Goal: Task Accomplishment & Management: Complete application form

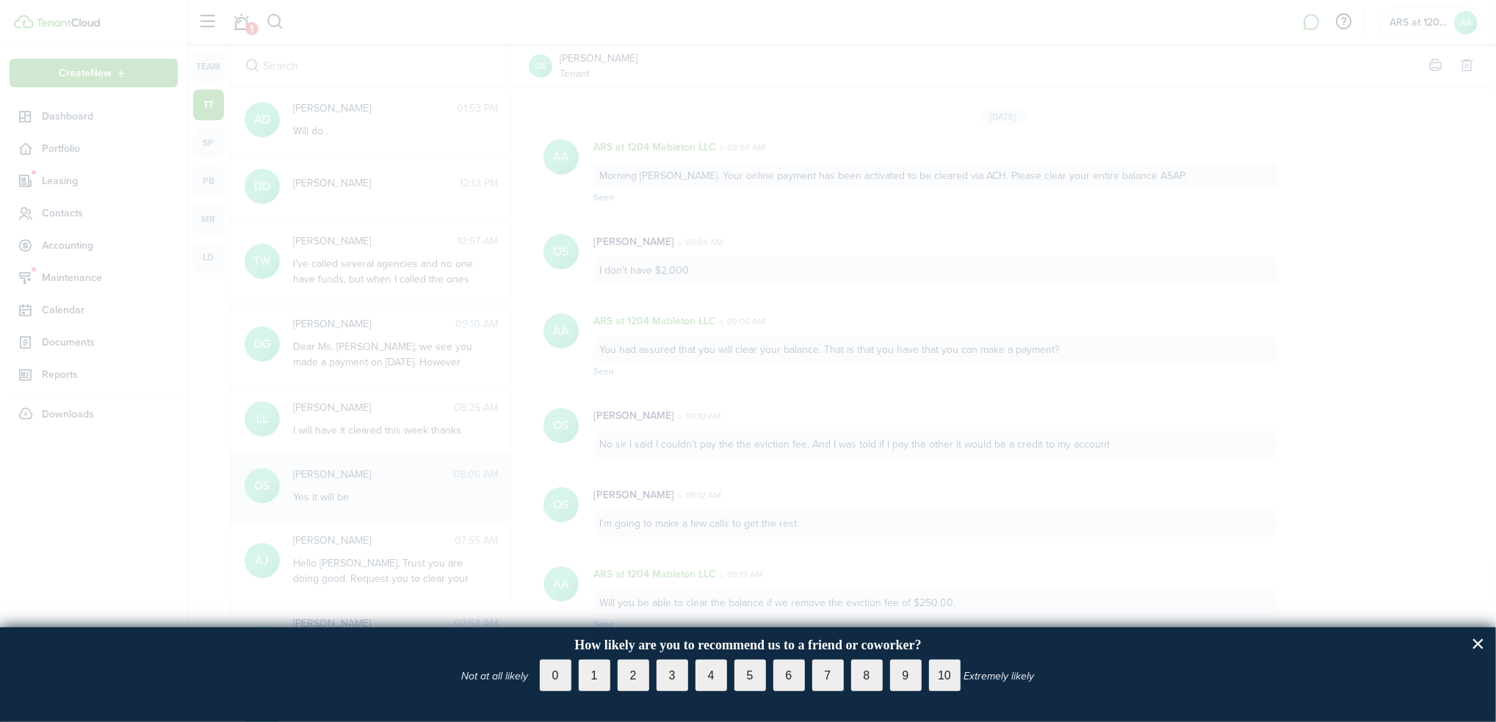
scroll to position [1520, 0]
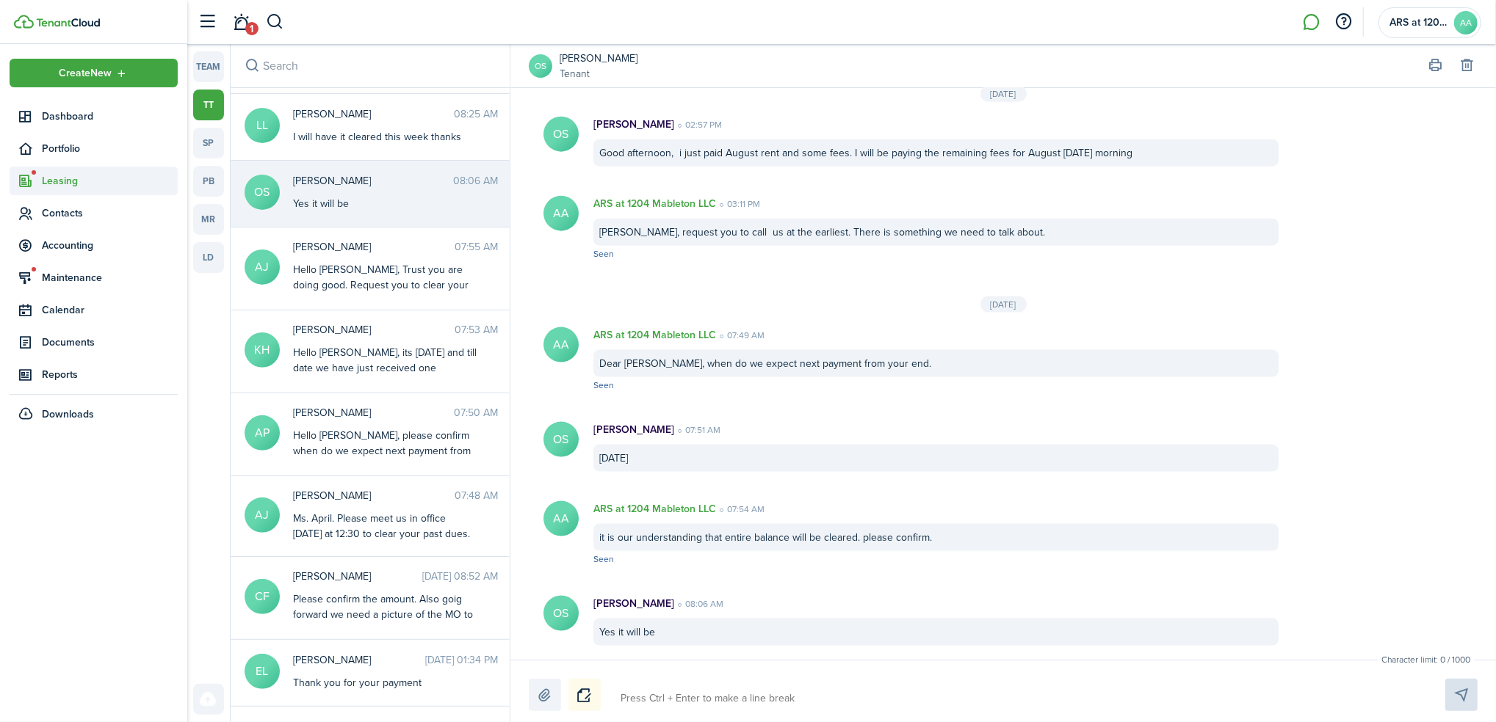
click at [57, 190] on span "Leasing" at bounding box center [94, 181] width 168 height 29
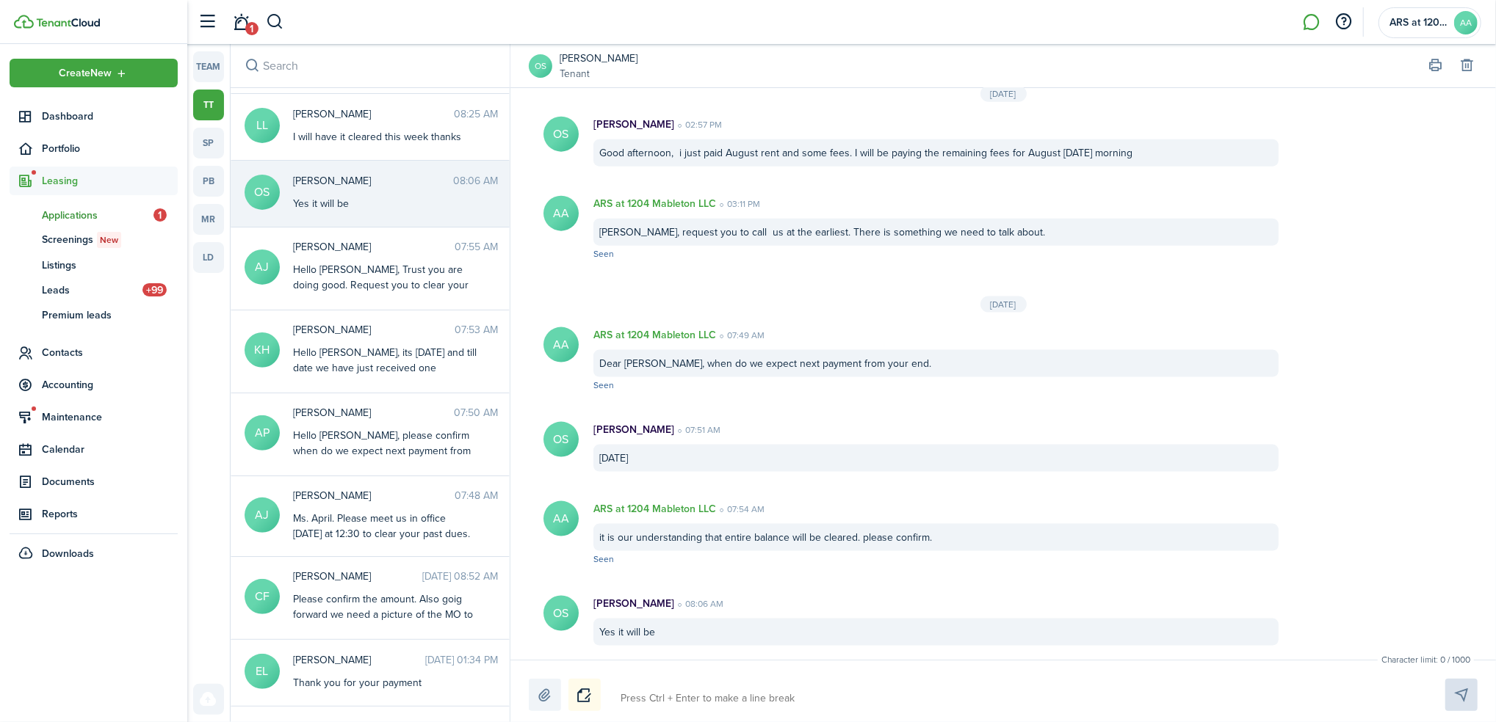
click at [84, 209] on span "Applications" at bounding box center [98, 215] width 112 height 15
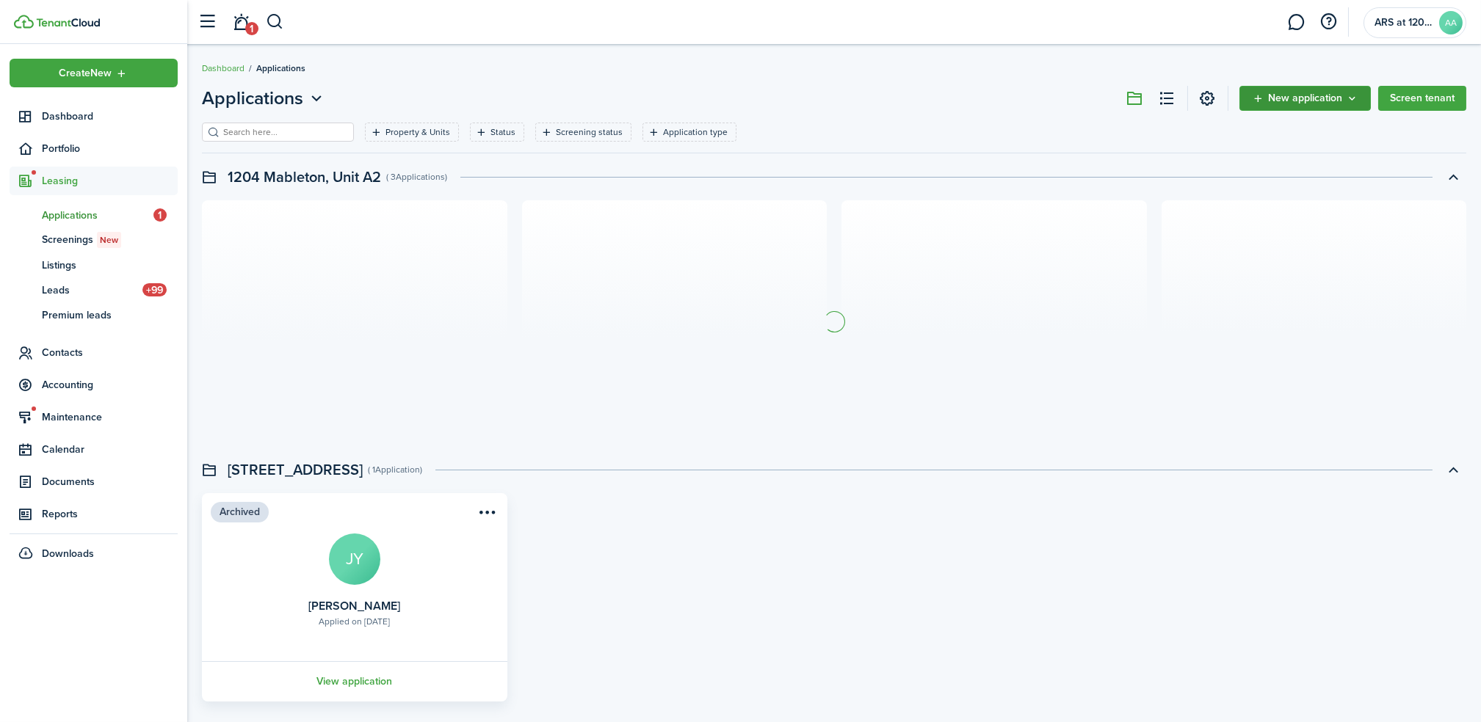
click at [1310, 97] on span "New application" at bounding box center [1305, 98] width 74 height 10
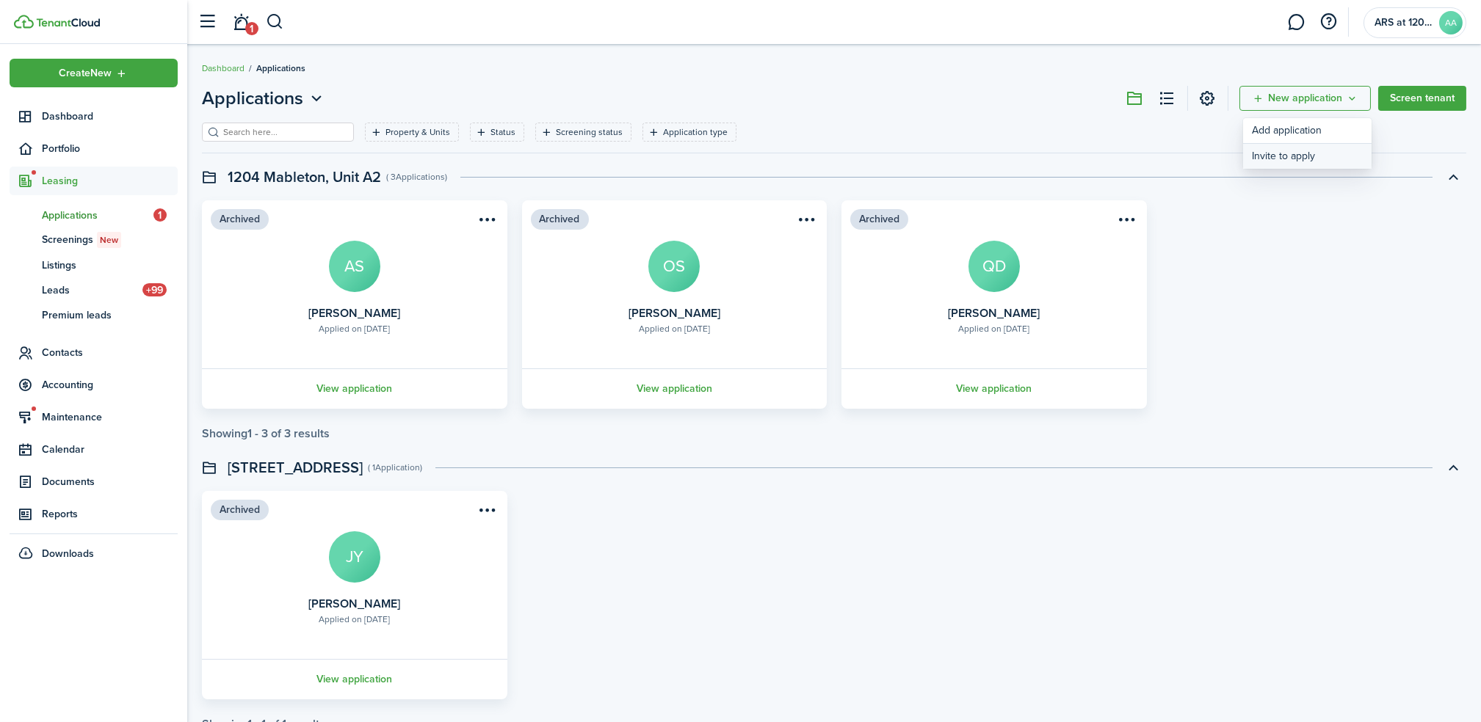
click at [1281, 153] on button "Invite to apply" at bounding box center [1307, 156] width 128 height 25
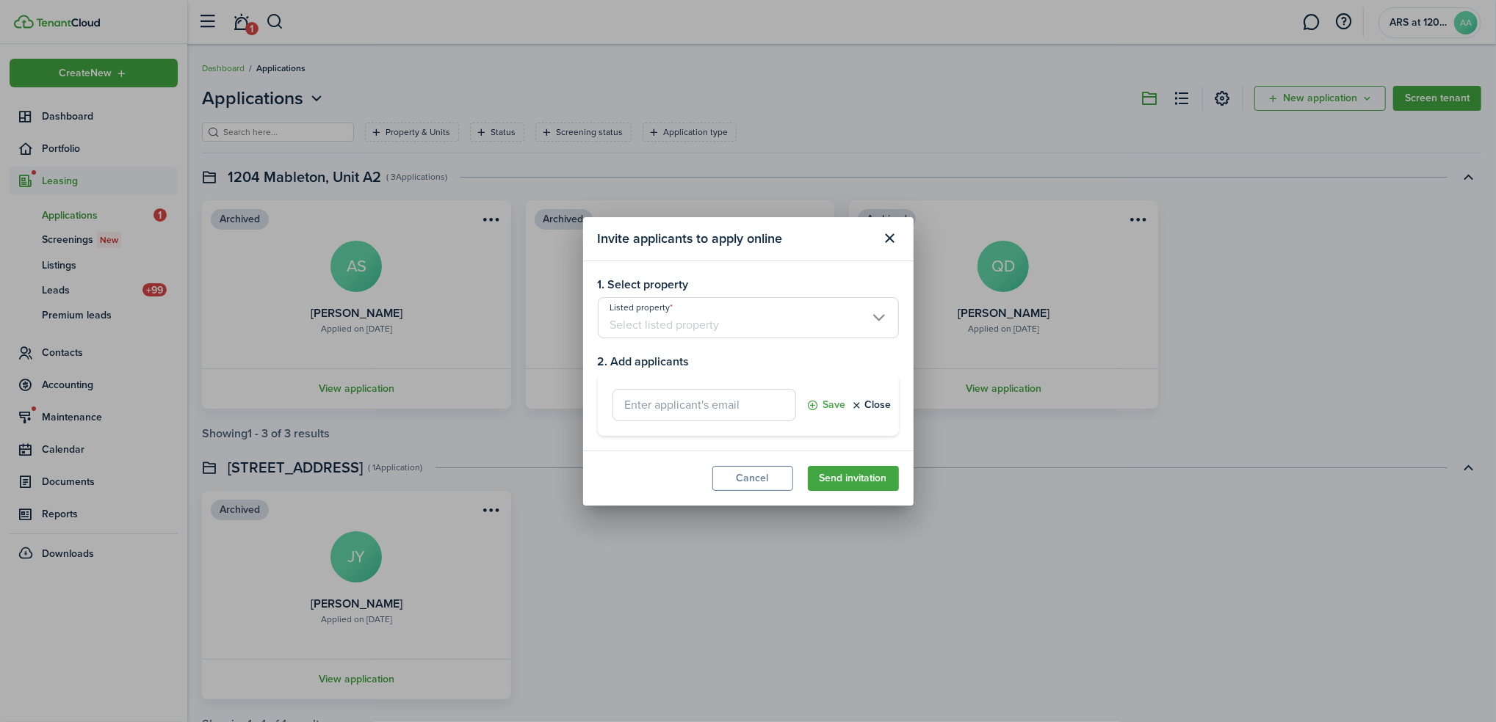
click at [628, 326] on input "Listed property" at bounding box center [748, 317] width 301 height 41
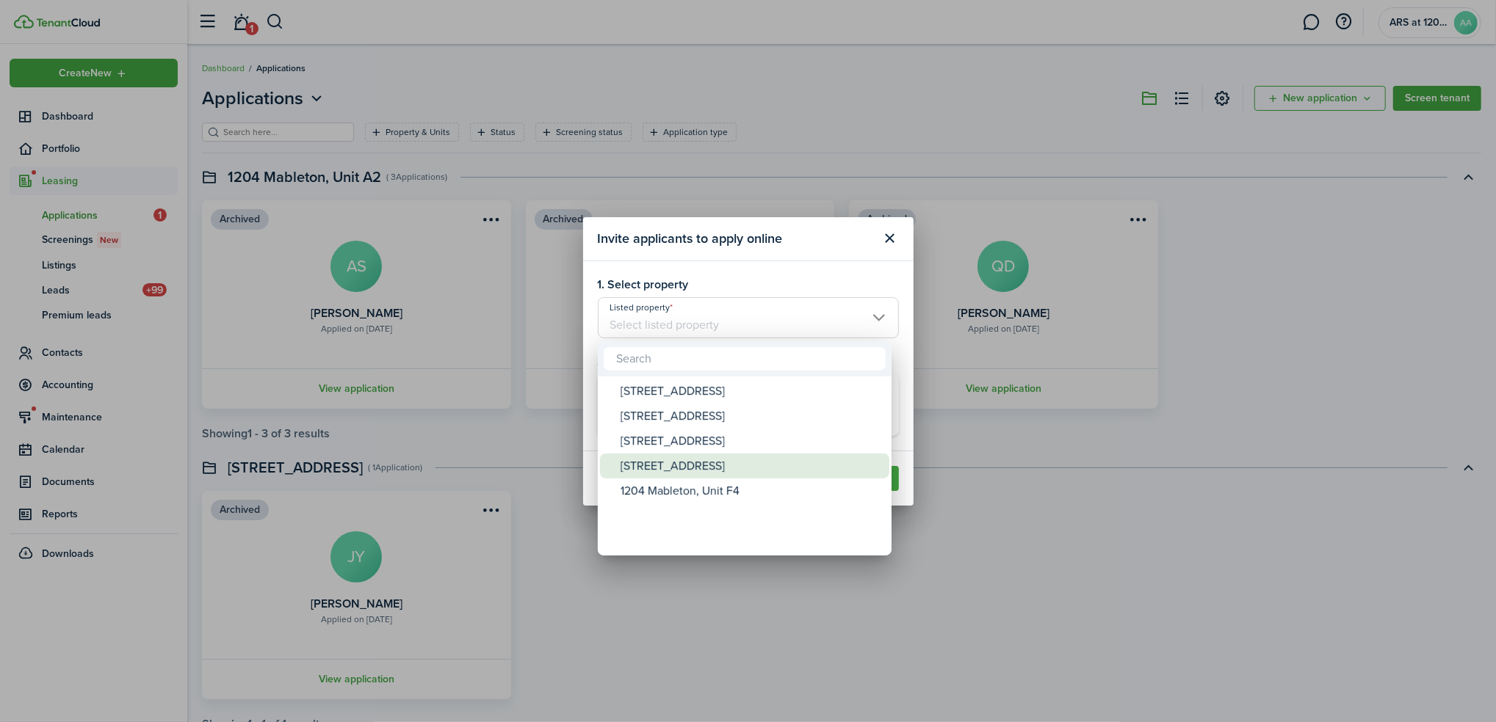
click at [735, 462] on div "[STREET_ADDRESS]" at bounding box center [750, 466] width 260 height 25
type input "[STREET_ADDRESS]"
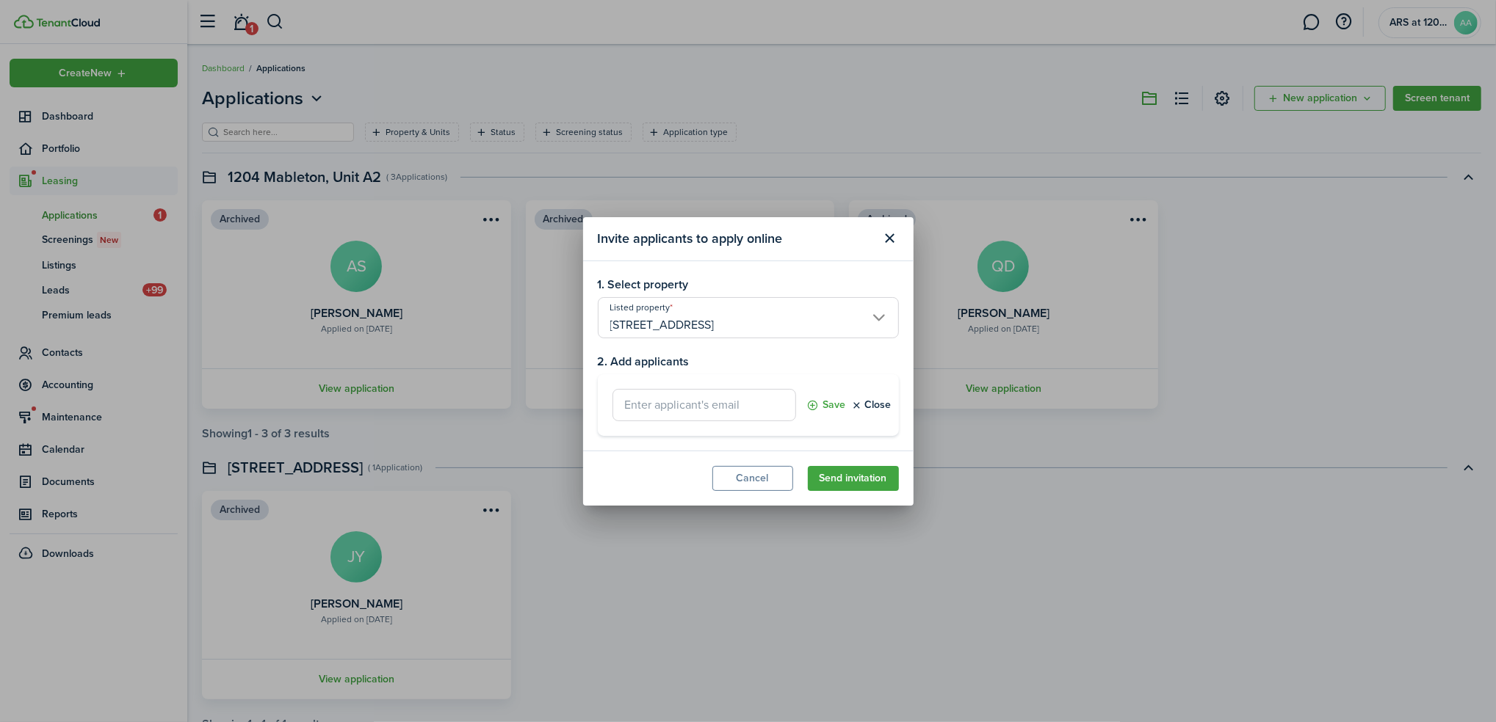
click at [658, 409] on input "text" at bounding box center [704, 405] width 184 height 32
type input "[EMAIL_ADDRESS][DOMAIN_NAME]"
click at [813, 403] on button "Save" at bounding box center [826, 405] width 39 height 32
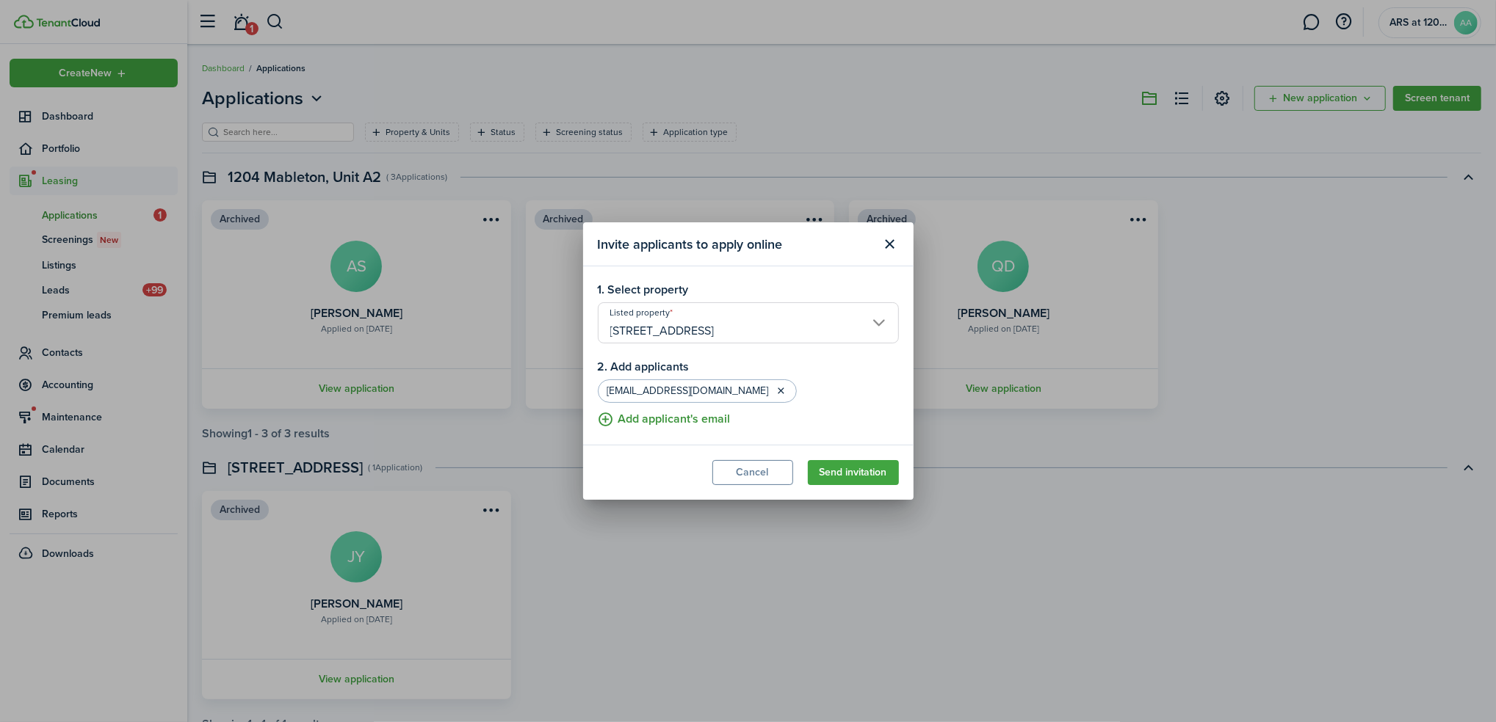
click at [653, 419] on button "Add applicant's email" at bounding box center [664, 419] width 133 height 18
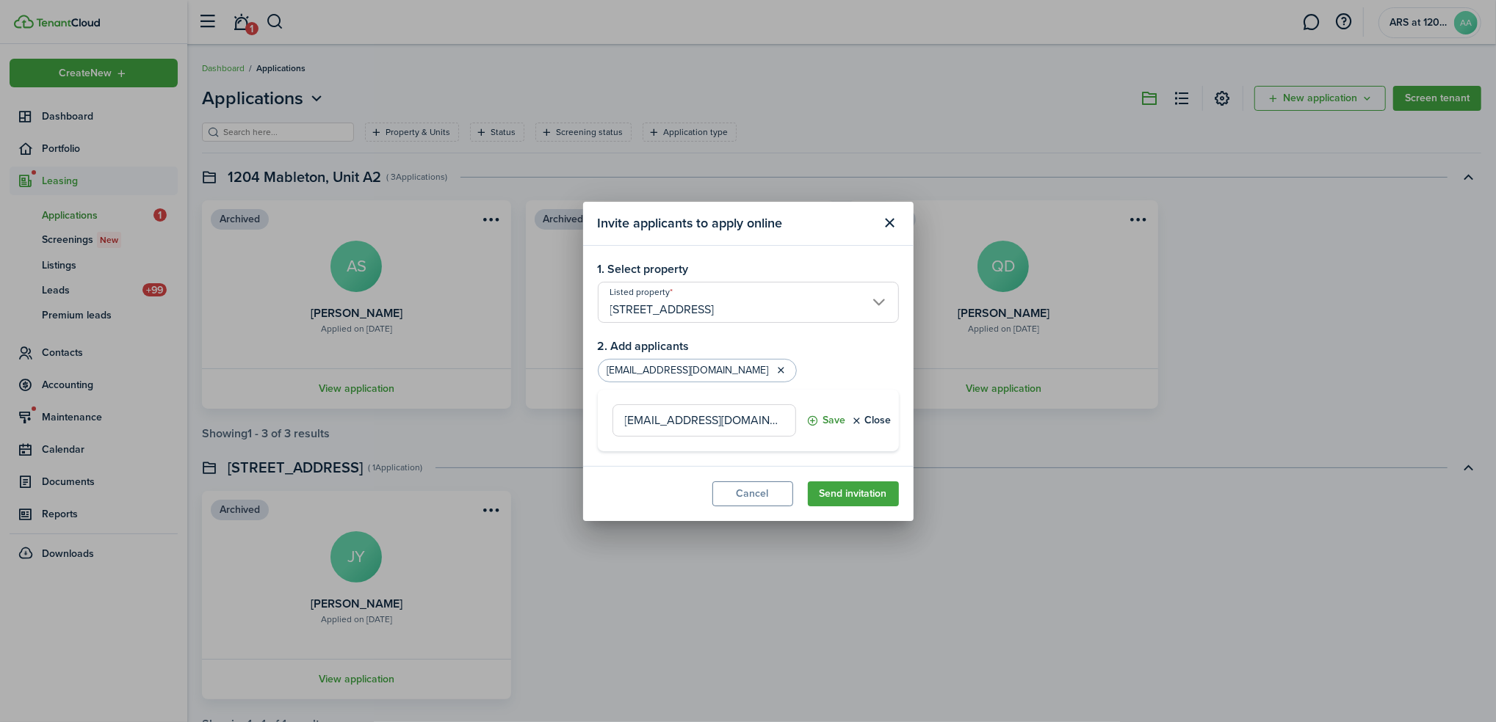
type input "[EMAIL_ADDRESS][DOMAIN_NAME]"
click at [828, 423] on button "Save" at bounding box center [826, 421] width 39 height 32
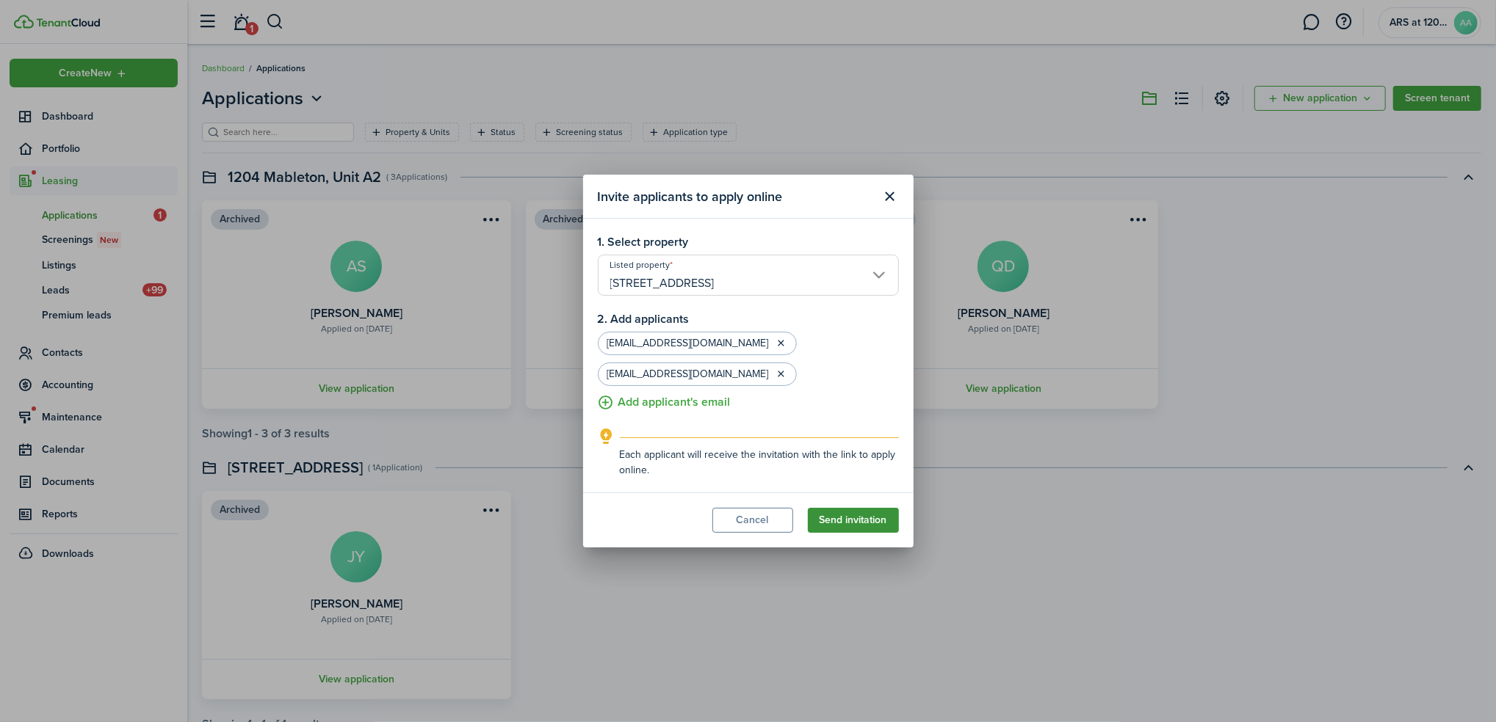
click at [864, 523] on button "Send invitation" at bounding box center [853, 520] width 91 height 25
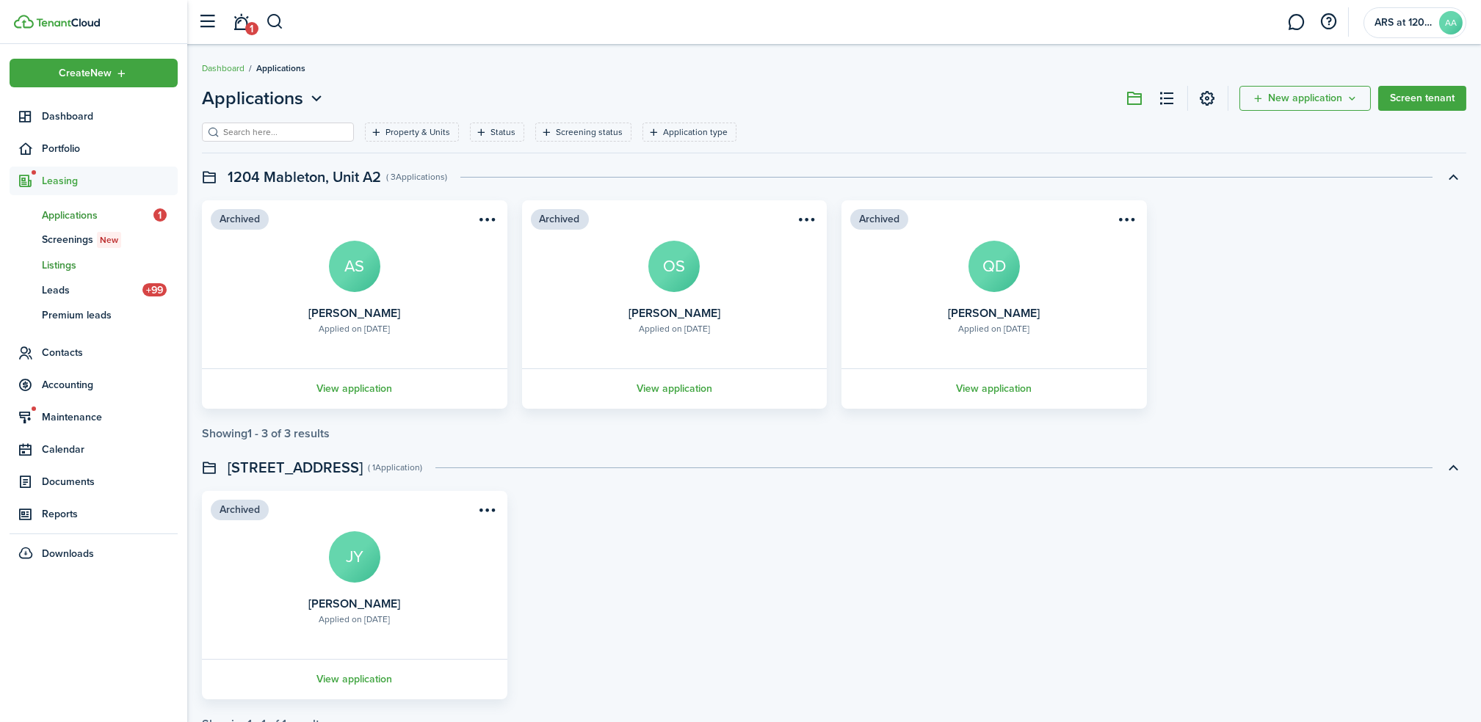
click at [62, 267] on span "Listings" at bounding box center [110, 265] width 136 height 15
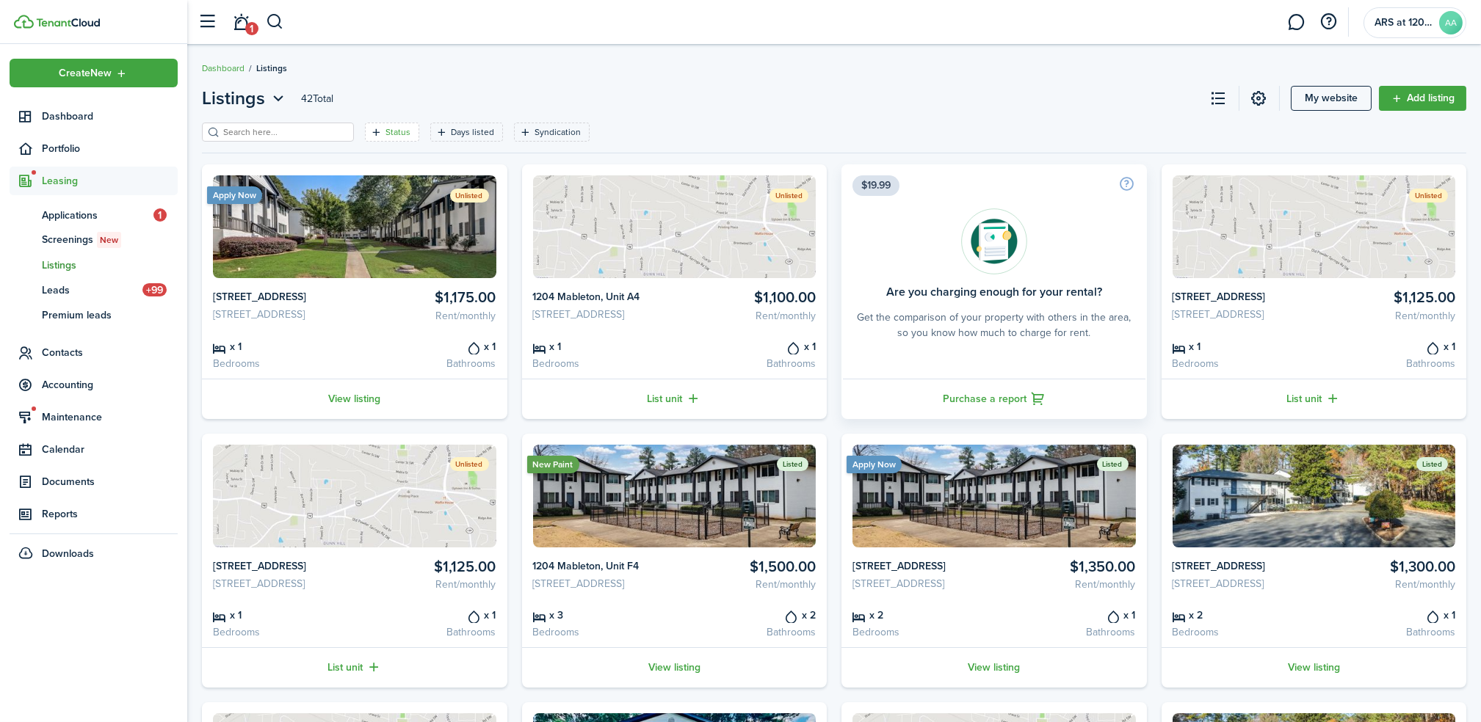
click at [370, 128] on icon "Open filter" at bounding box center [376, 132] width 12 height 12
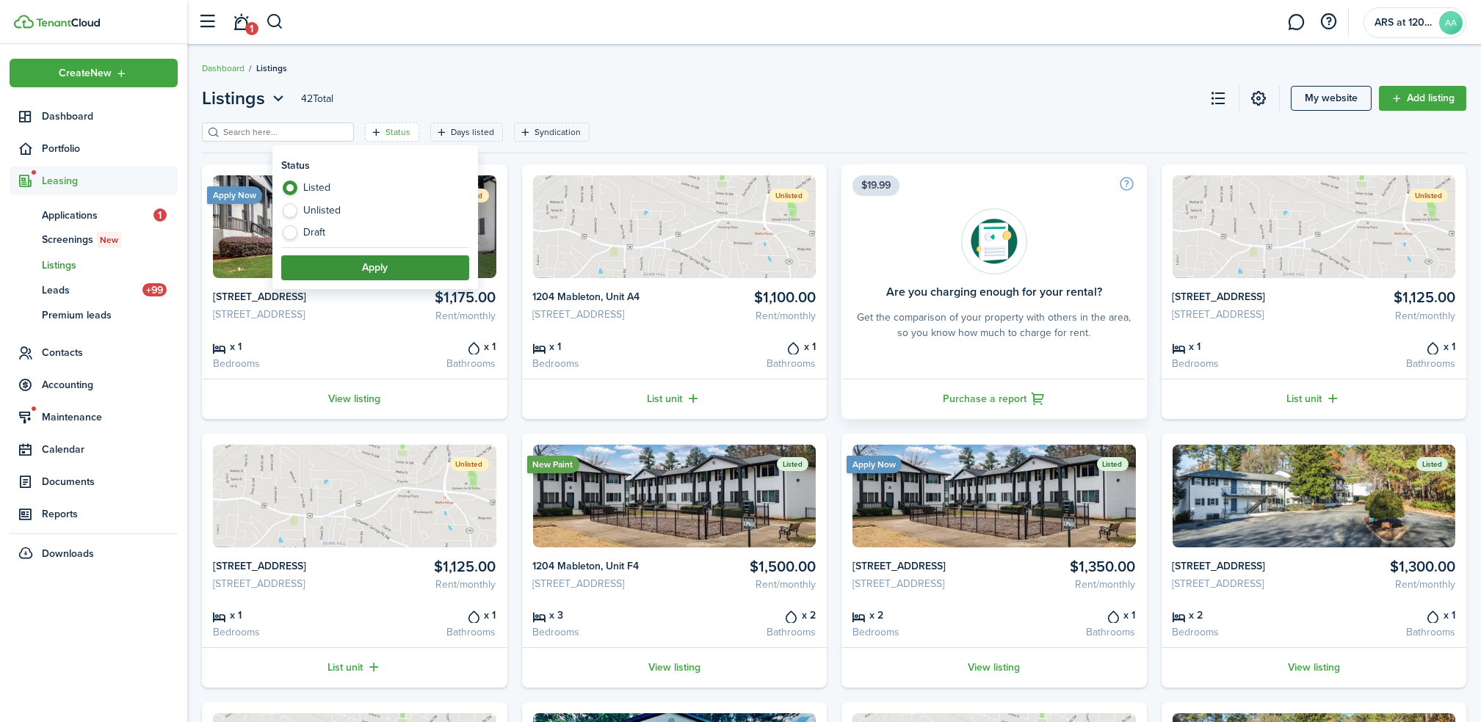
click at [369, 267] on button "Apply" at bounding box center [375, 267] width 188 height 25
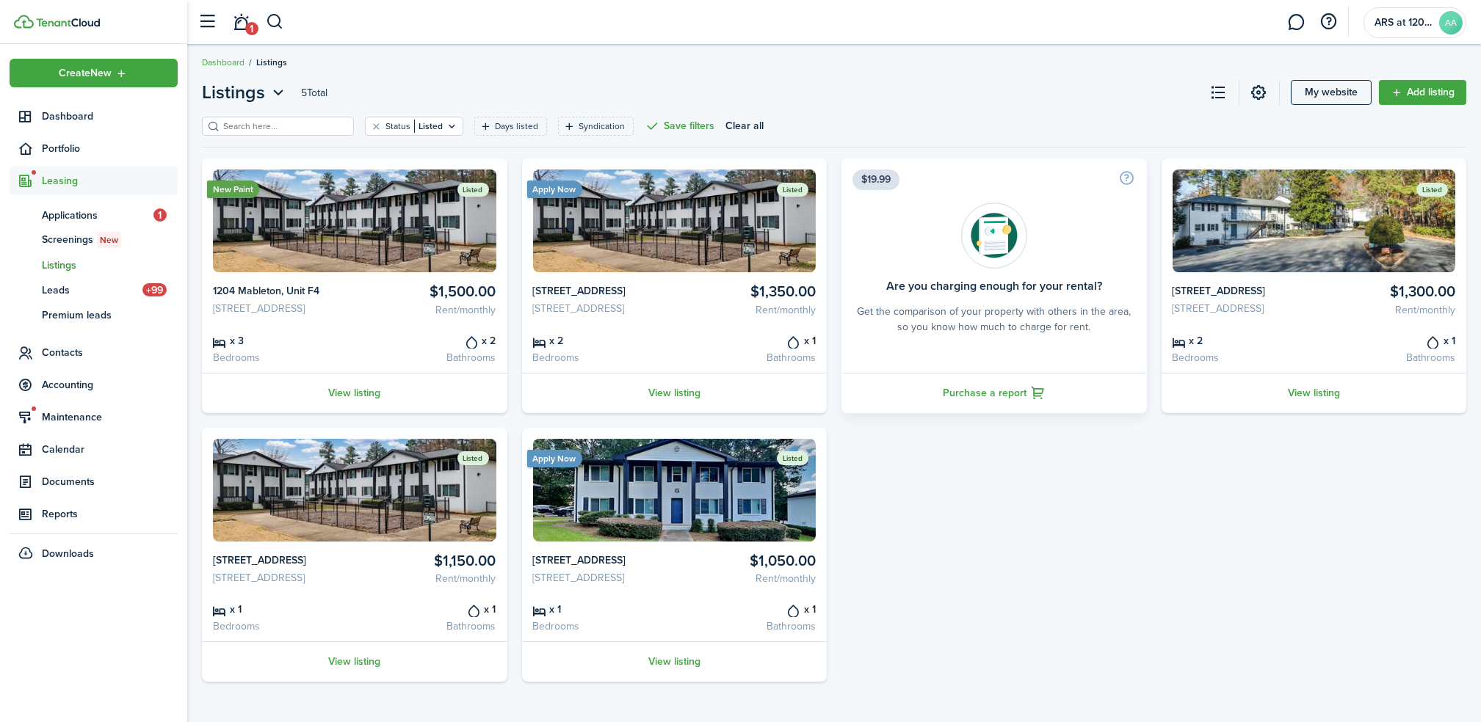
scroll to position [32, 0]
click at [678, 657] on link "View listing" at bounding box center [674, 662] width 305 height 40
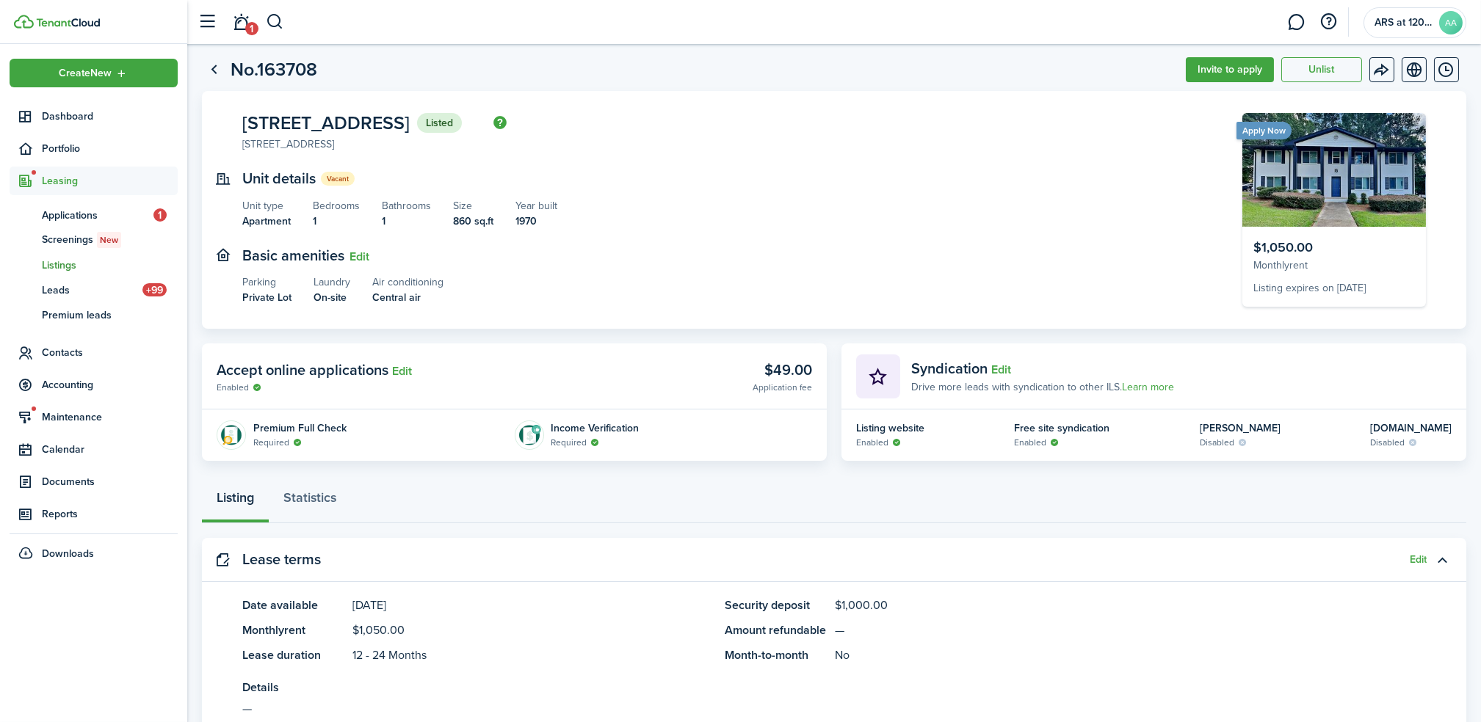
scroll to position [32, 0]
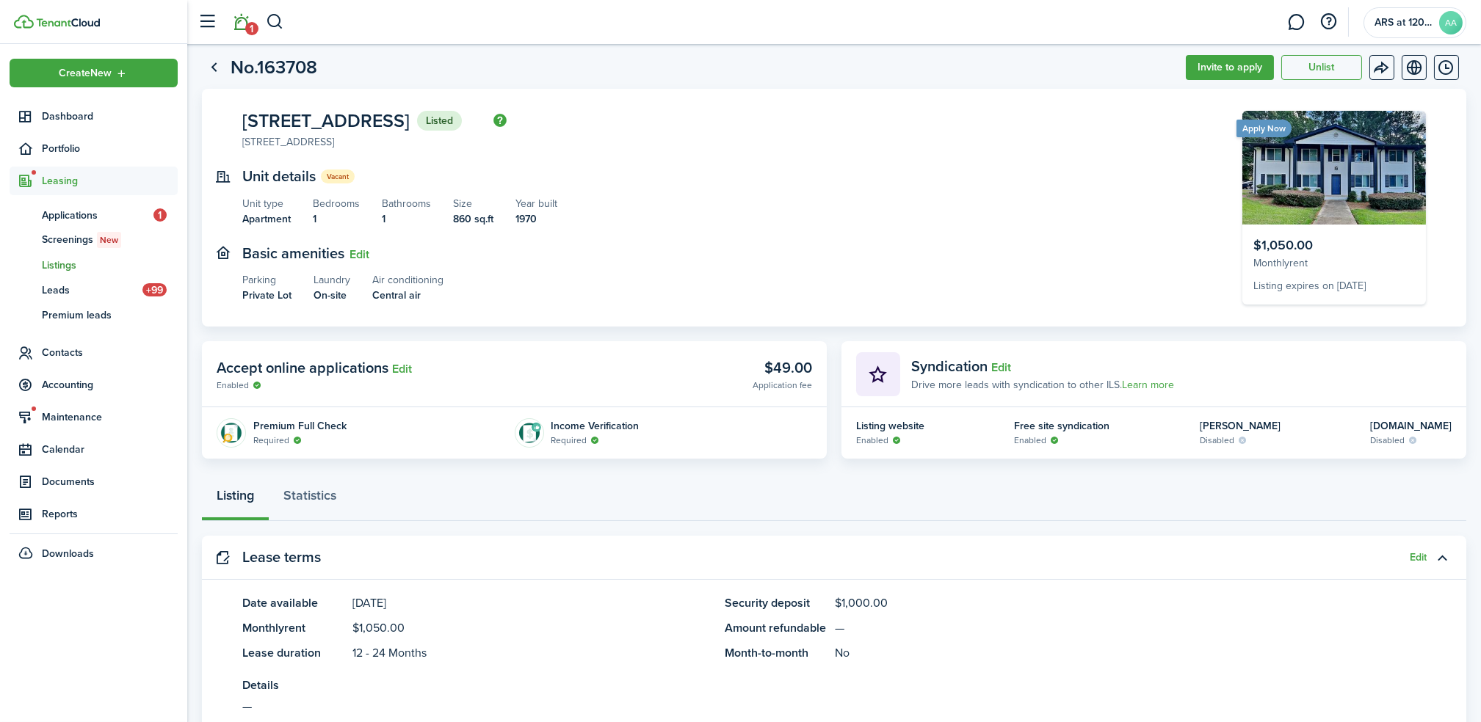
click at [247, 27] on span "1" at bounding box center [251, 28] width 13 height 13
